Goal: Task Accomplishment & Management: Manage account settings

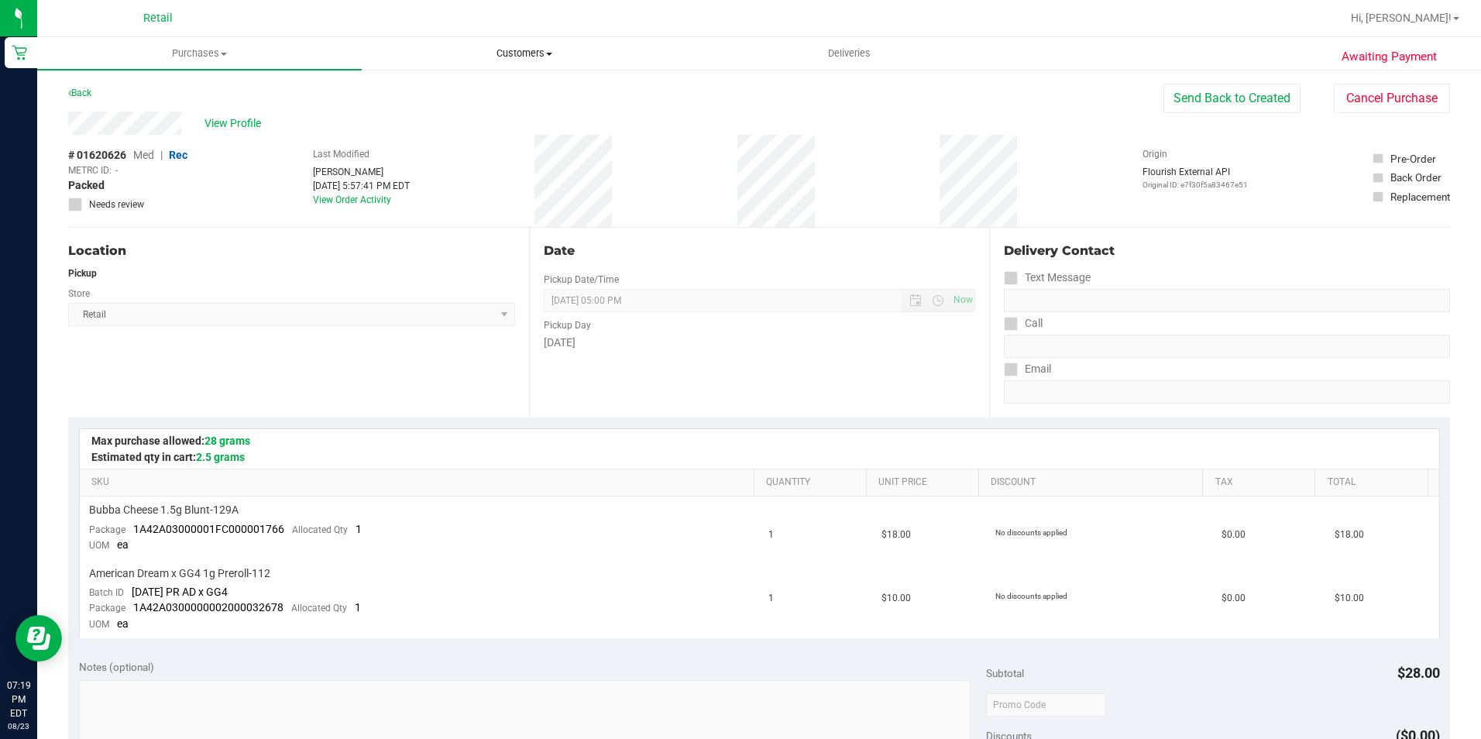
click at [516, 50] on span "Customers" at bounding box center [524, 53] width 323 height 14
click at [503, 96] on li "All customers" at bounding box center [524, 93] width 325 height 19
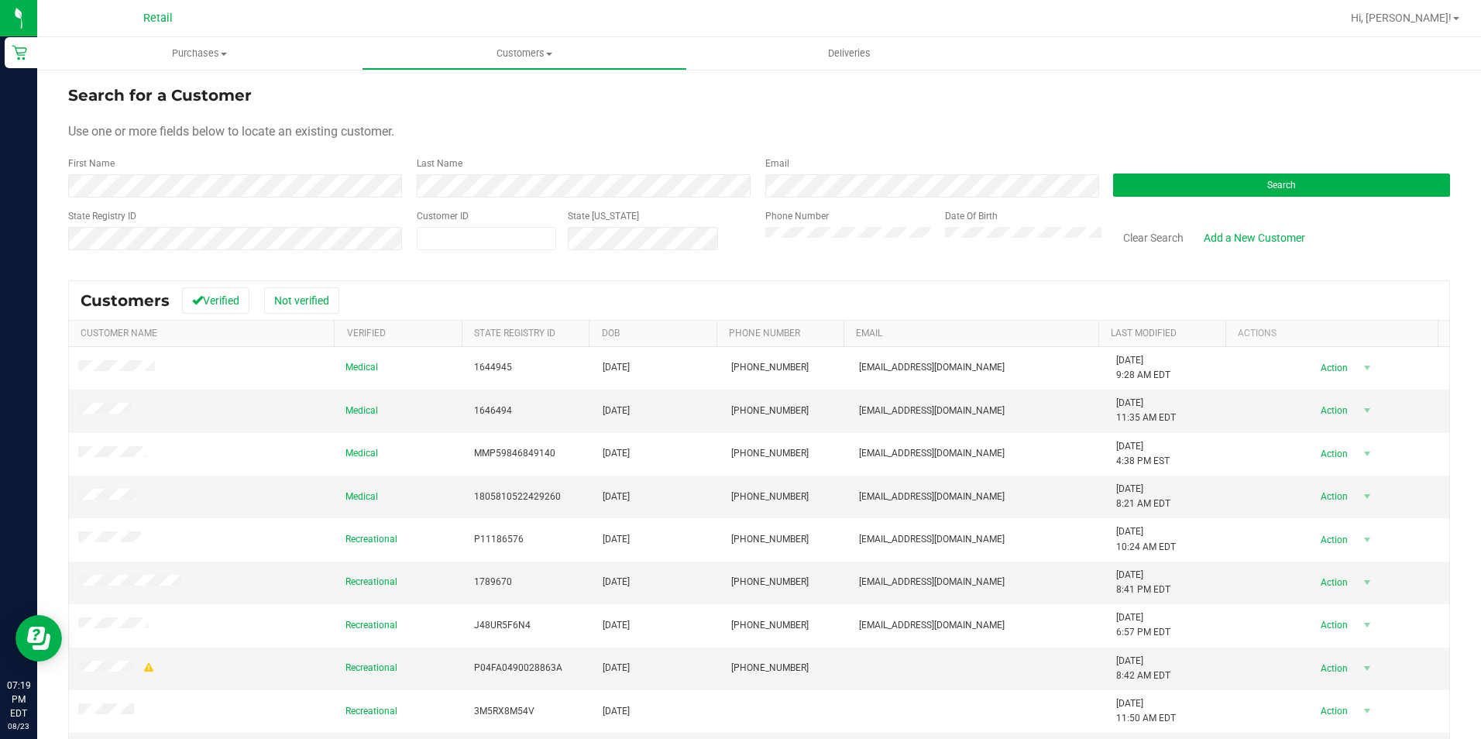
click at [232, 224] on div "State Registry ID" at bounding box center [236, 236] width 337 height 55
click at [237, 202] on form "Search for a Customer Use one or more fields below to locate an existing custom…" at bounding box center [759, 174] width 1382 height 181
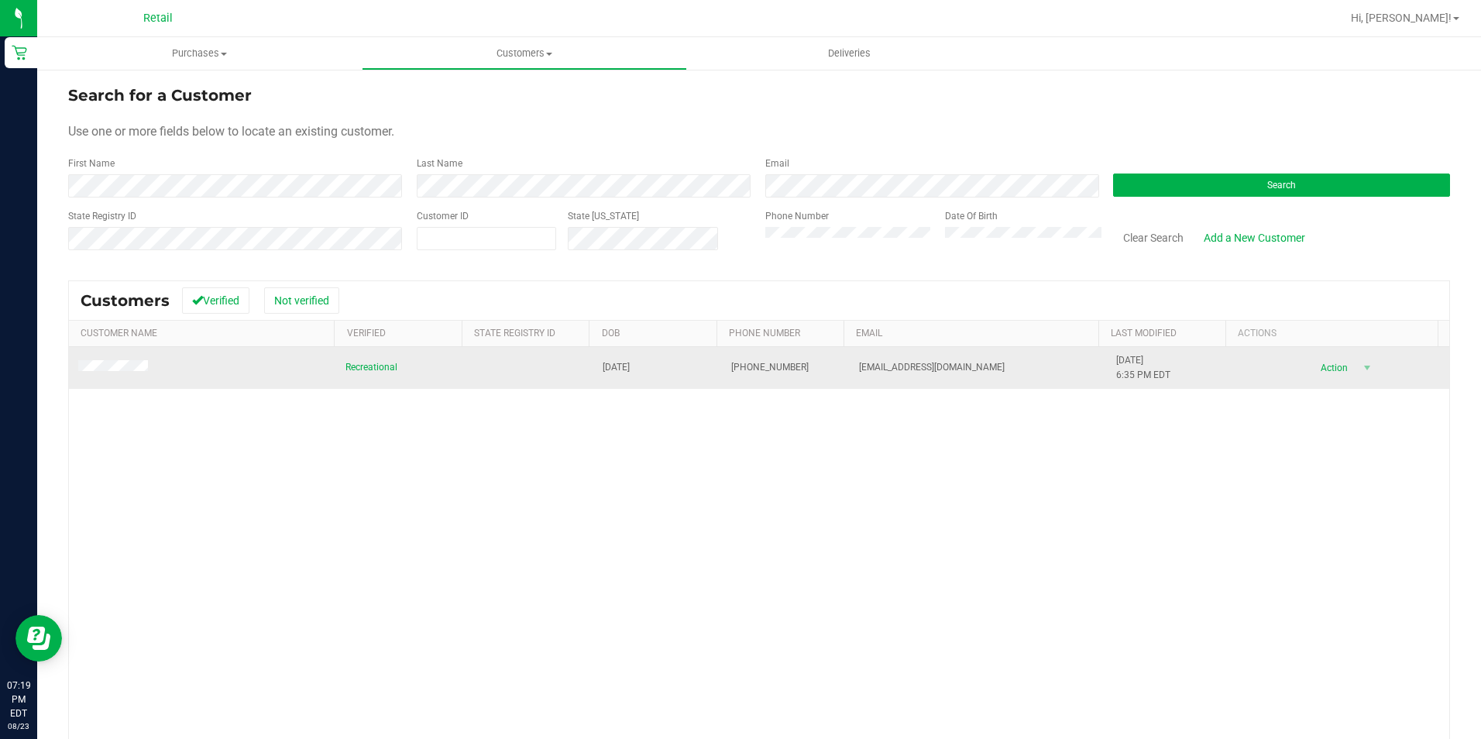
click at [149, 364] on span at bounding box center [115, 367] width 74 height 15
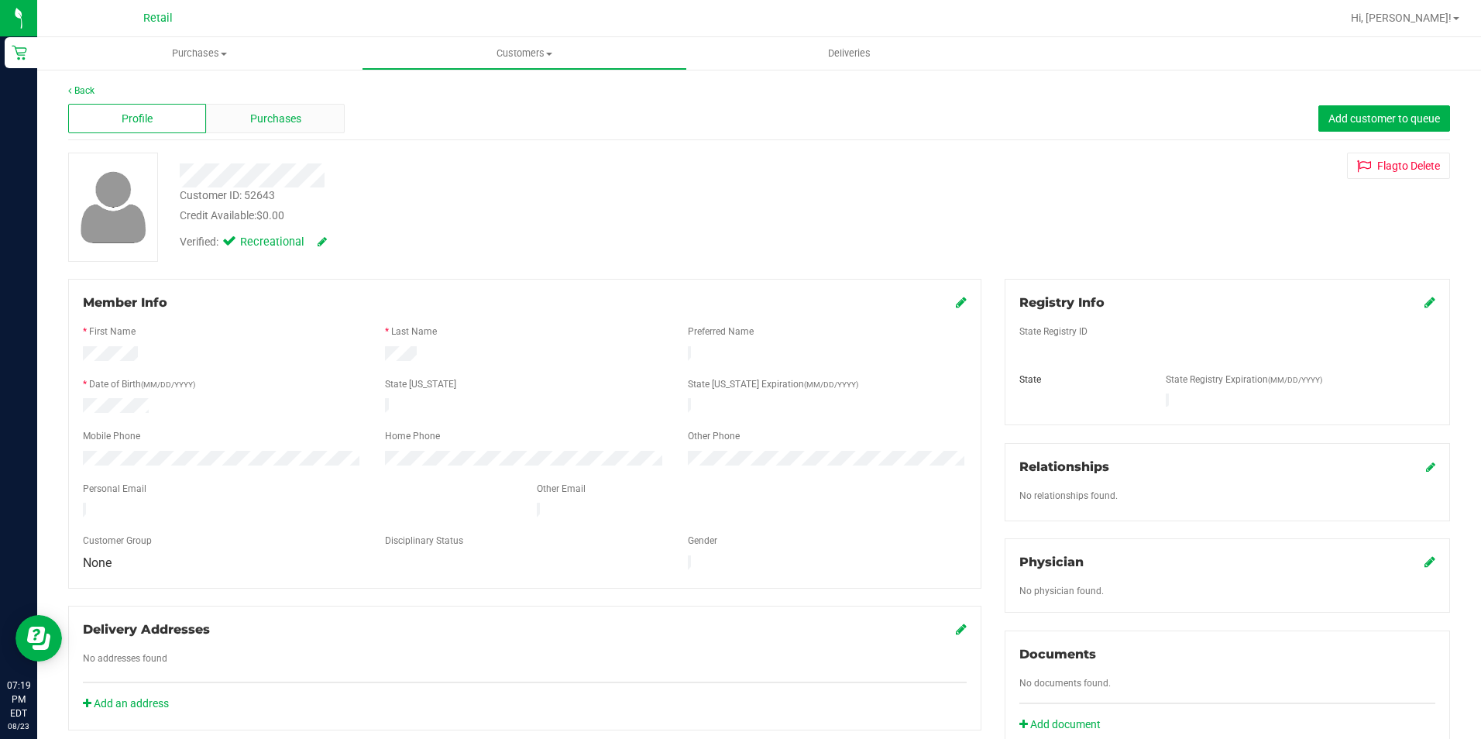
click at [293, 107] on div "Purchases" at bounding box center [275, 118] width 138 height 29
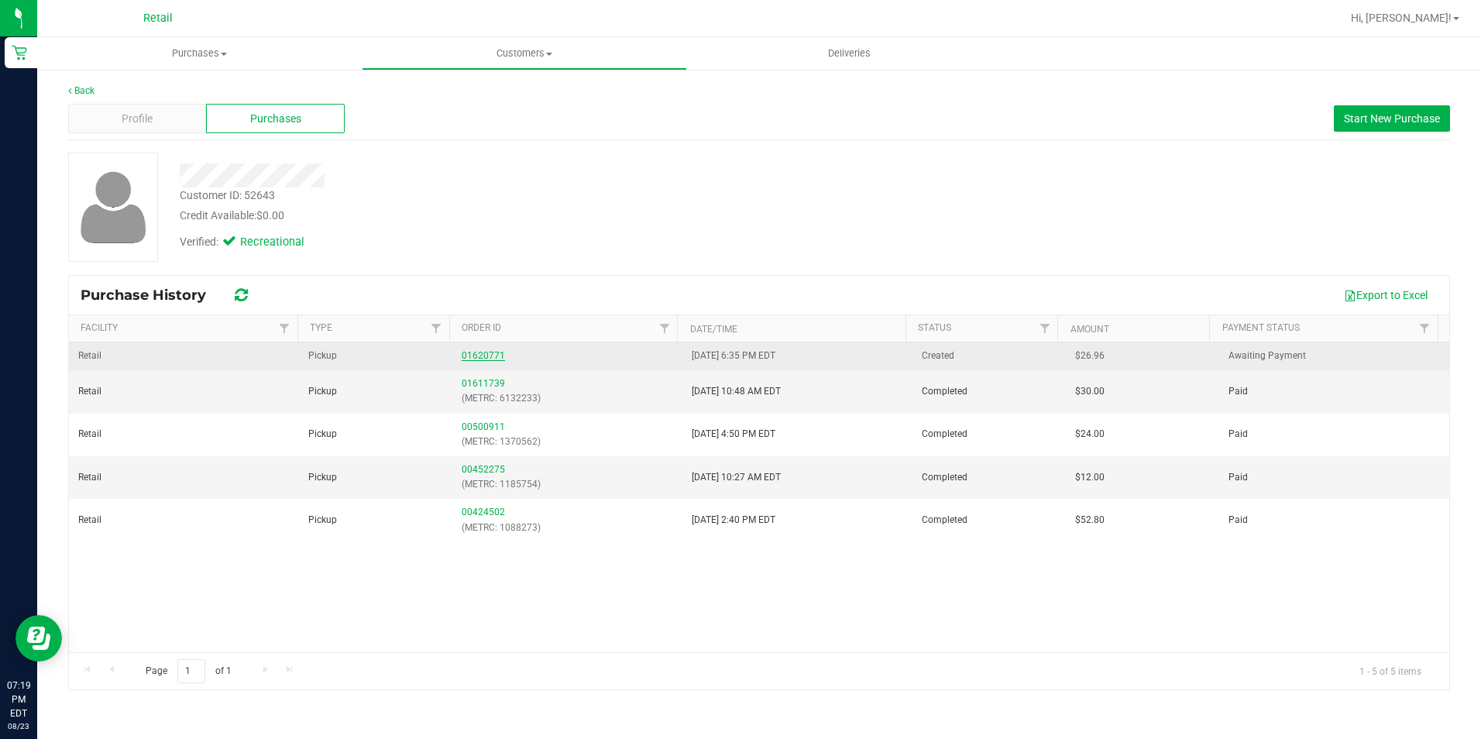
click at [473, 351] on link "01620771" at bounding box center [483, 355] width 43 height 11
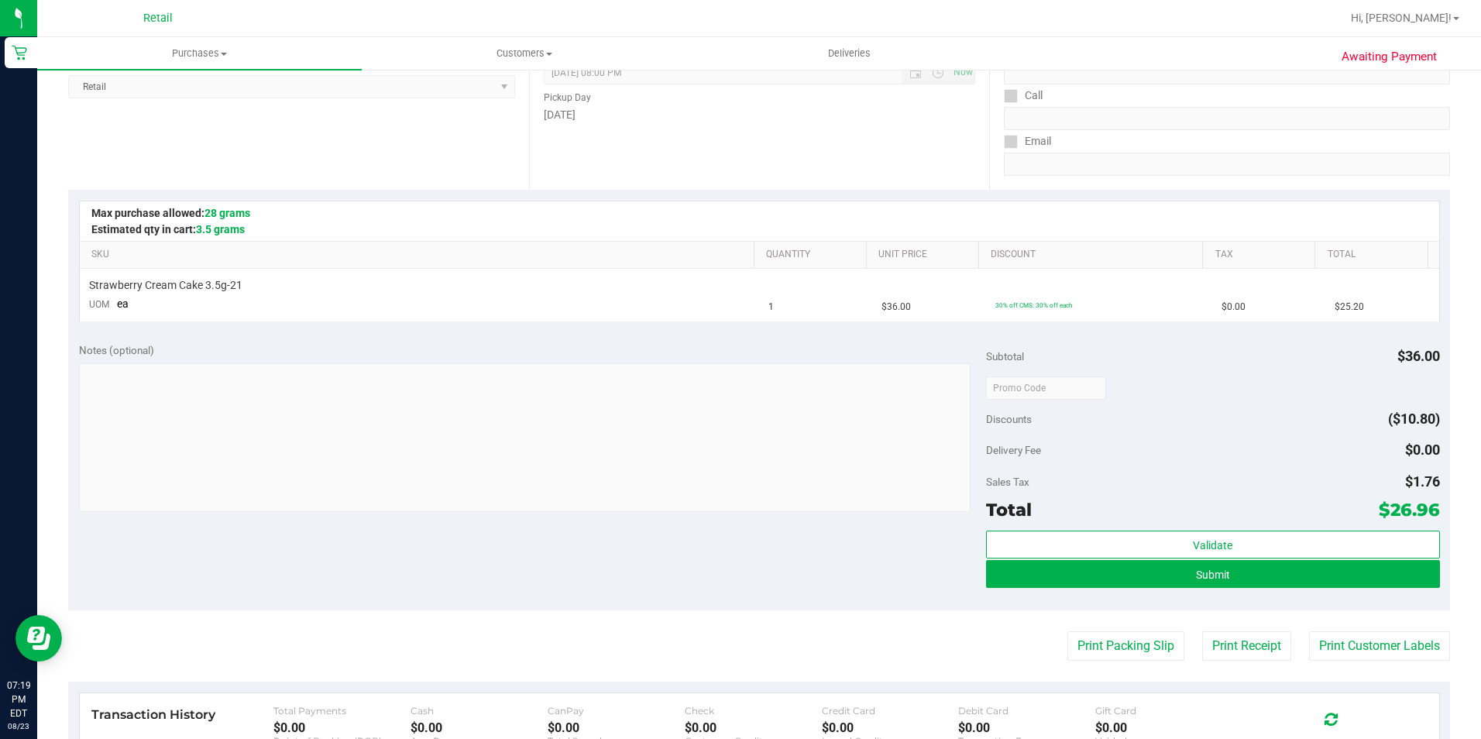
scroll to position [232, 0]
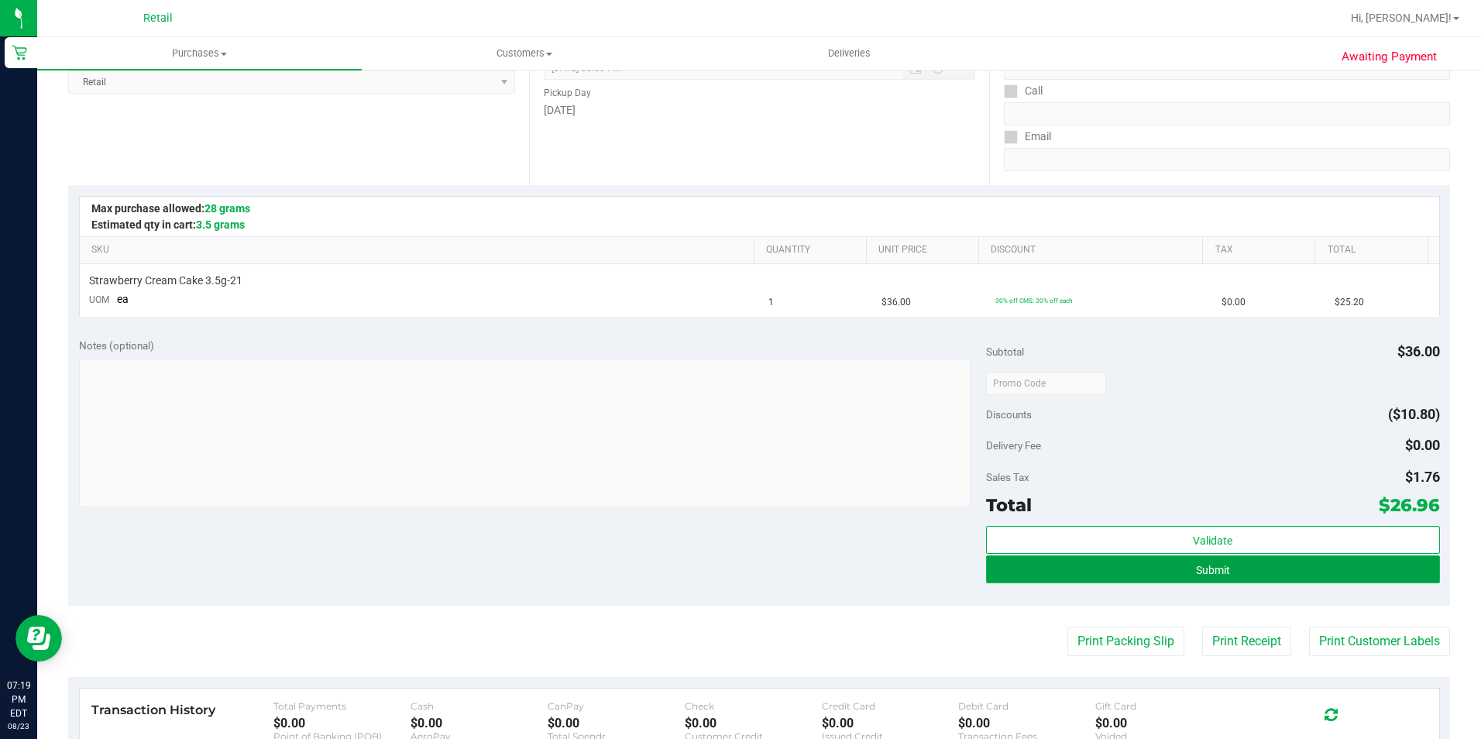
click at [1280, 555] on button "Submit" at bounding box center [1213, 569] width 454 height 28
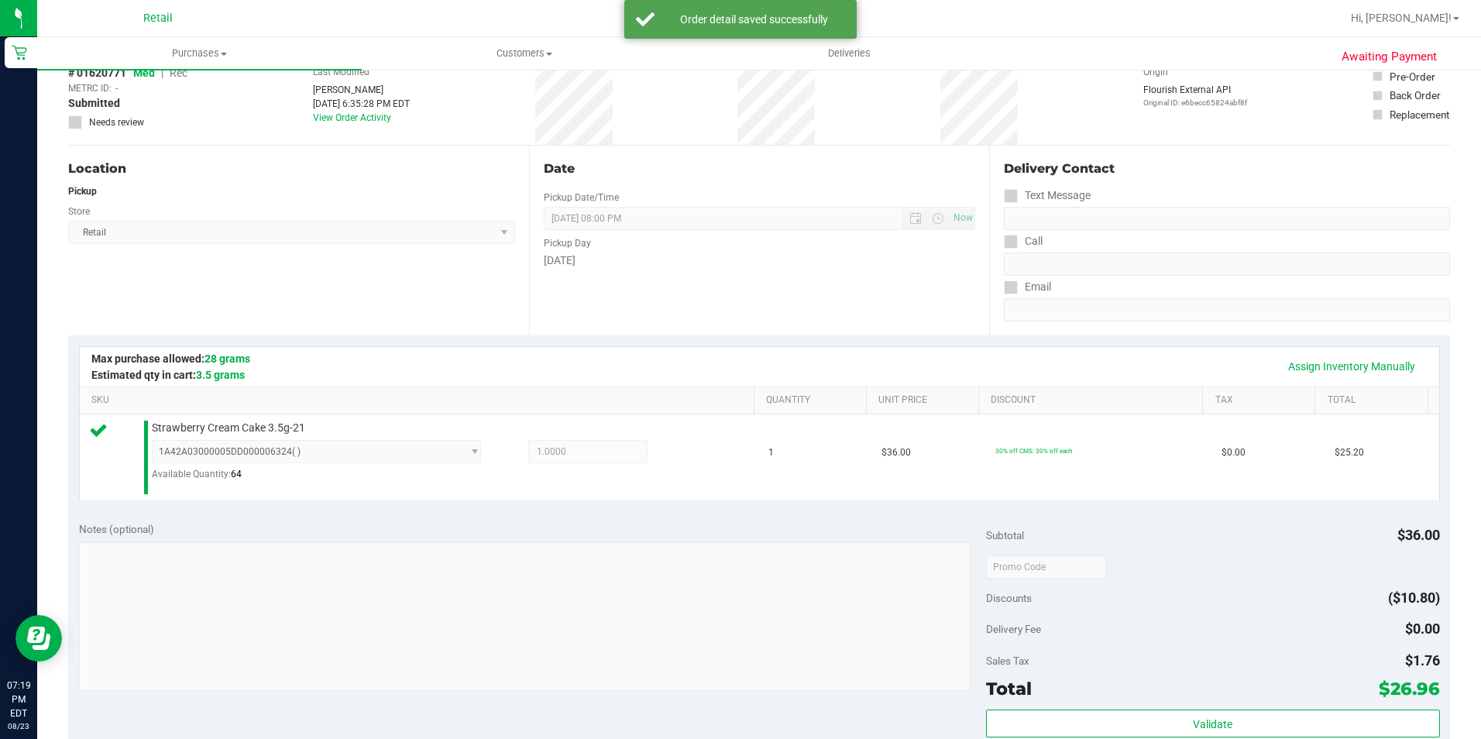
scroll to position [0, 0]
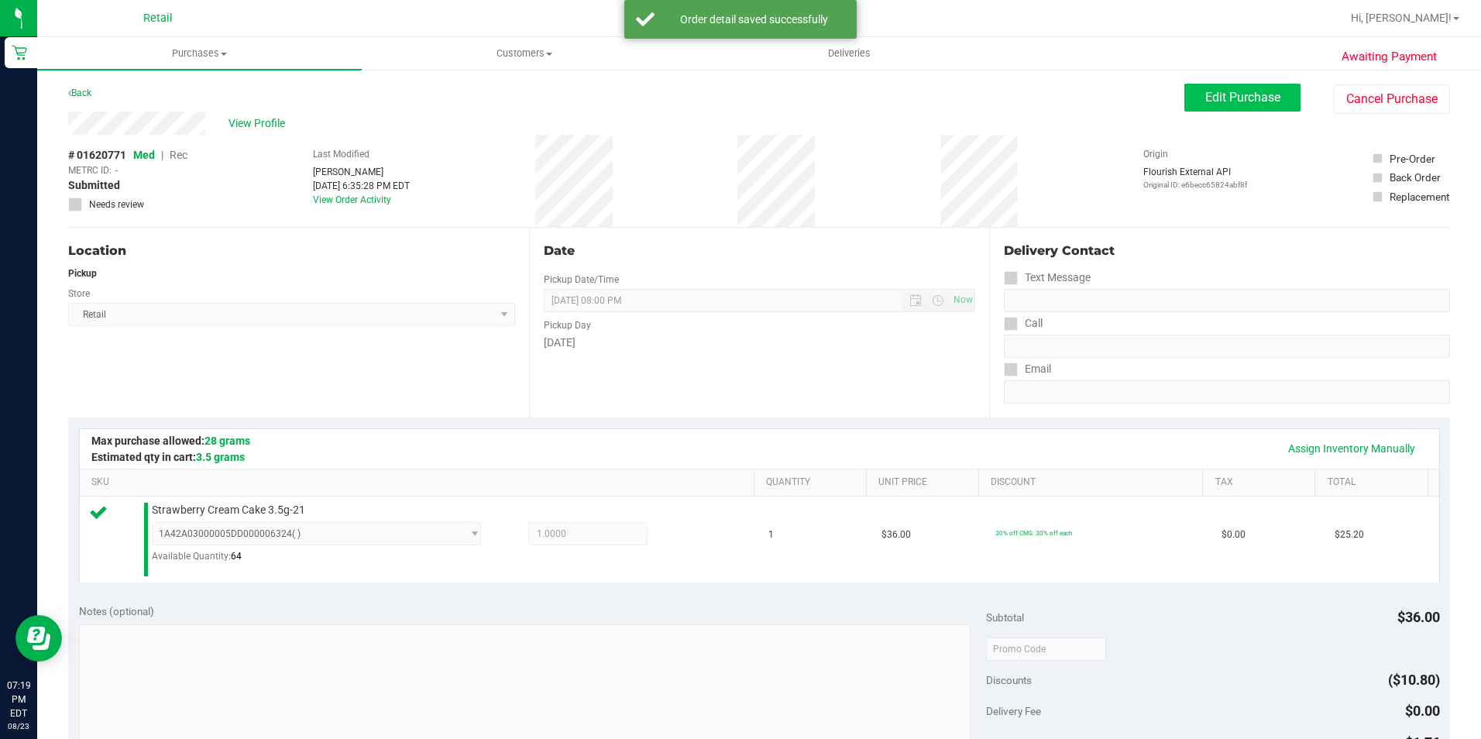
click at [1251, 103] on purchase-details "Back Edit Purchase Cancel Purchase View Profile # 01620771 Med | Rec METRC ID: …" at bounding box center [759, 658] width 1382 height 1149
click at [1251, 103] on span "Edit Purchase" at bounding box center [1242, 97] width 75 height 15
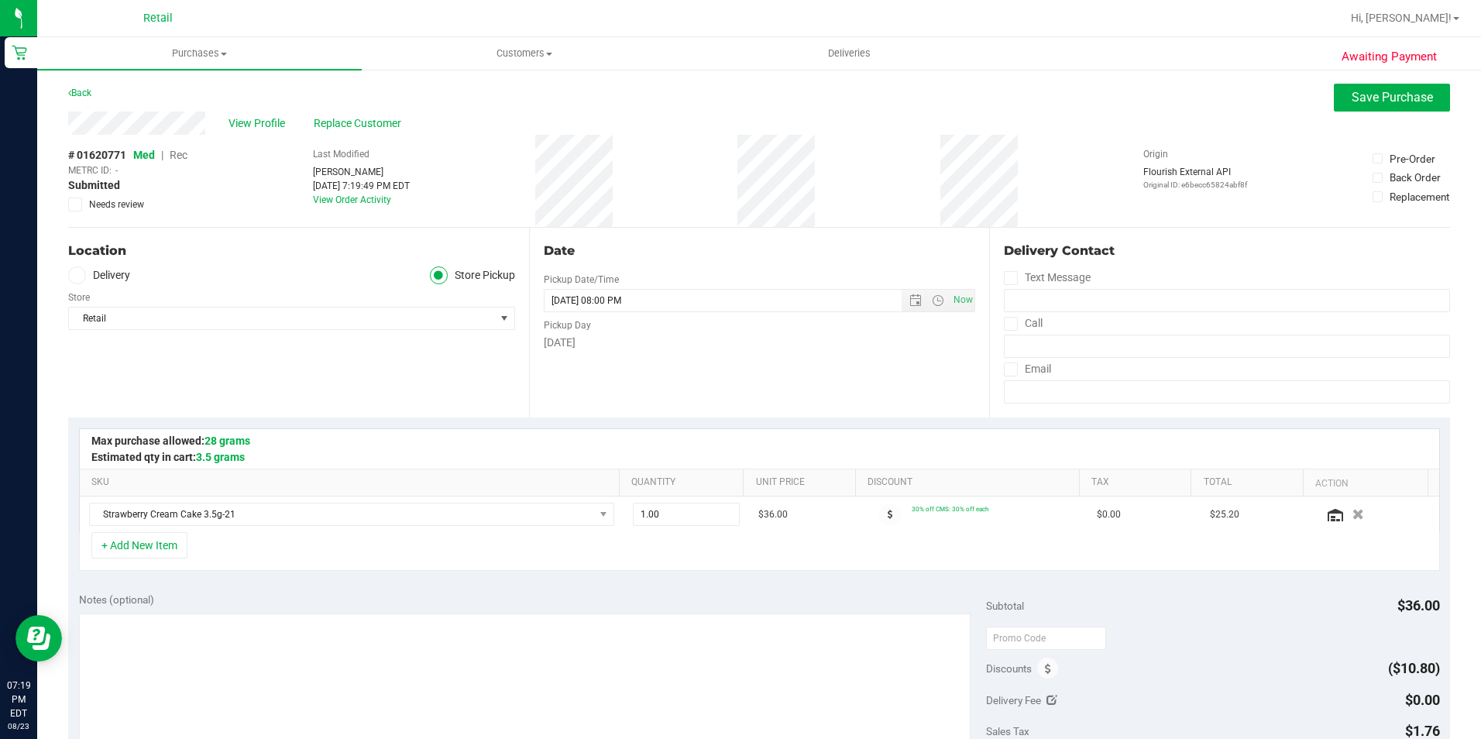
click at [187, 155] on span "Rec" at bounding box center [179, 155] width 18 height 12
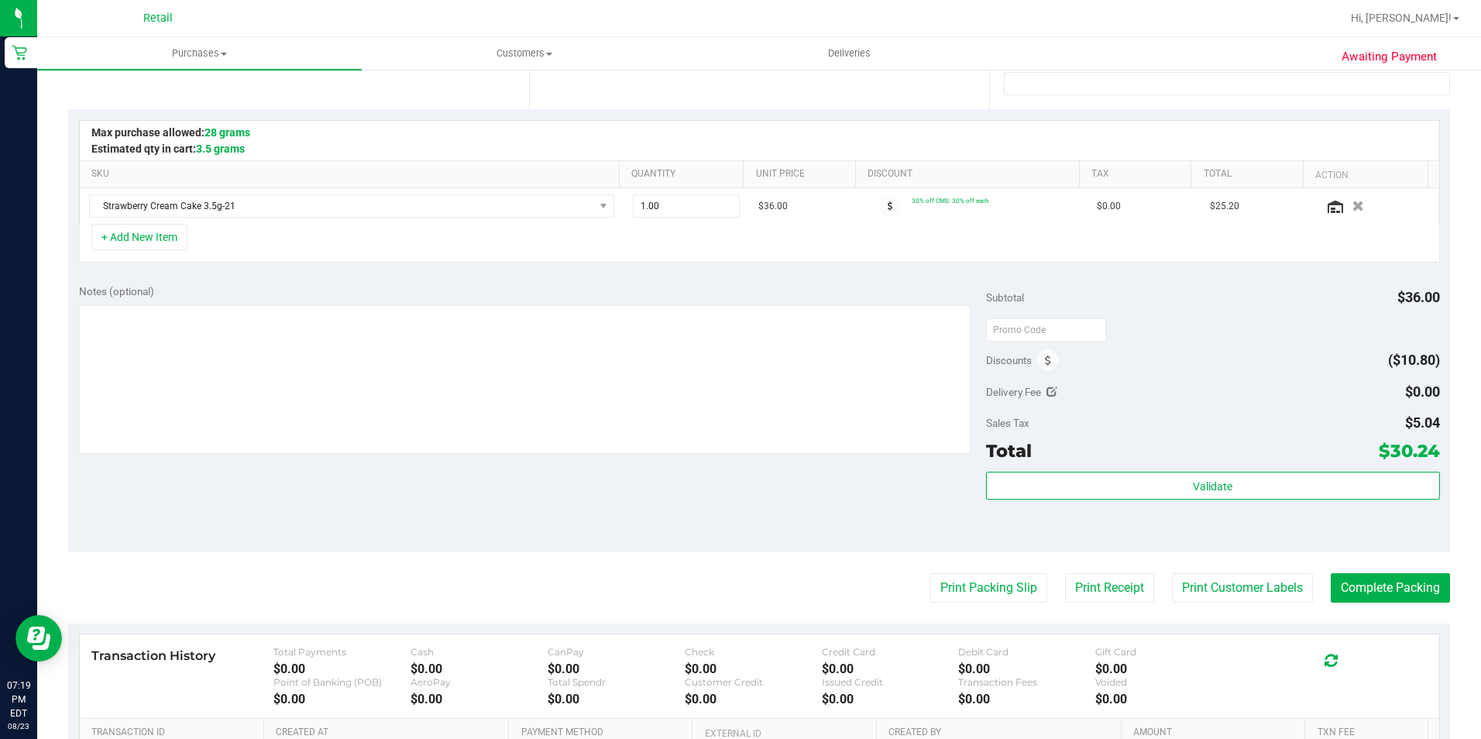
scroll to position [310, 0]
click at [1363, 590] on button "Complete Packing" at bounding box center [1390, 586] width 119 height 29
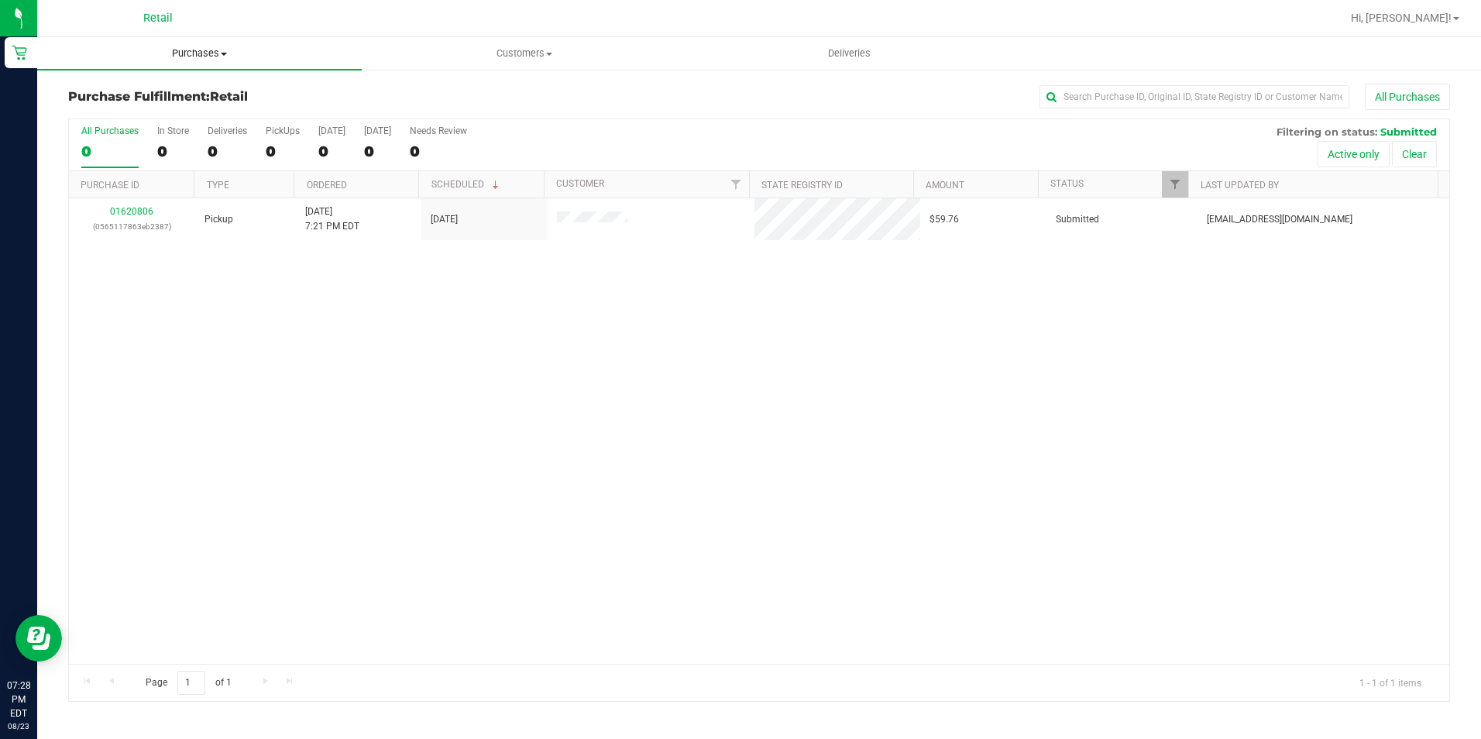
click at [216, 43] on uib-tab-heading "Purchases Summary of purchases Fulfillment All purchases" at bounding box center [199, 53] width 325 height 33
